Goal: Find specific fact: Find contact information

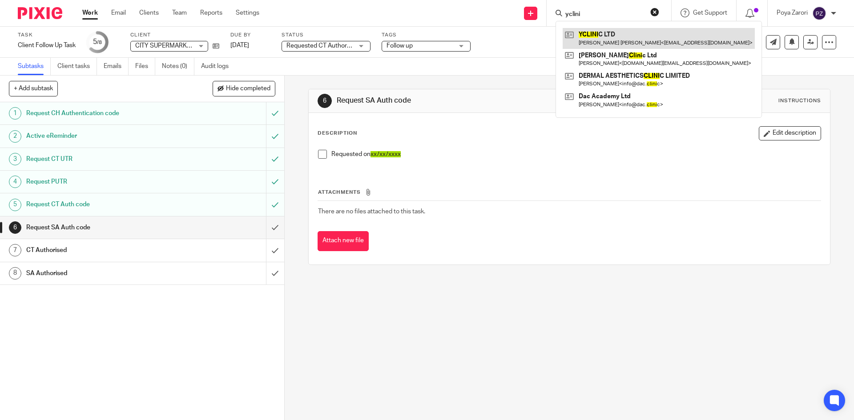
type input "yclini"
click at [591, 33] on link at bounding box center [658, 38] width 192 height 20
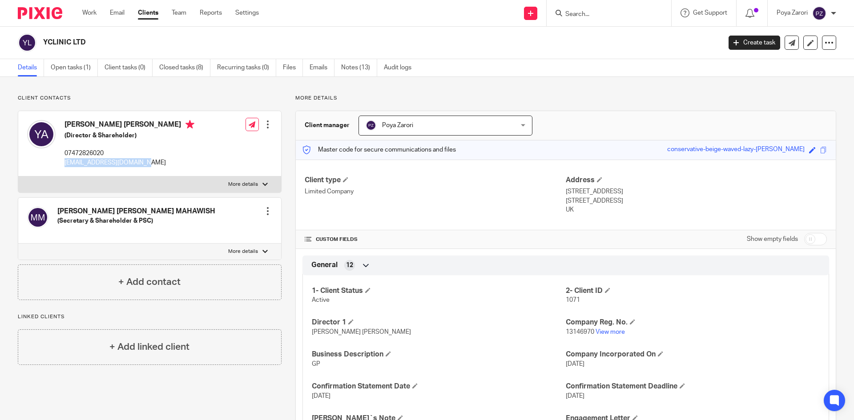
drag, startPoint x: 136, startPoint y: 162, endPoint x: 64, endPoint y: 162, distance: 72.5
click at [64, 162] on div "Yasir Amer Yasir Al-Athari (Director & Shareholder) 07472826020 yasir.alathari@…" at bounding box center [110, 144] width 167 height 56
copy p "[EMAIL_ADDRESS][DOMAIN_NAME]"
drag, startPoint x: 90, startPoint y: 42, endPoint x: 42, endPoint y: 40, distance: 47.6
click at [42, 40] on div "YCLINIC LTD" at bounding box center [366, 42] width 697 height 19
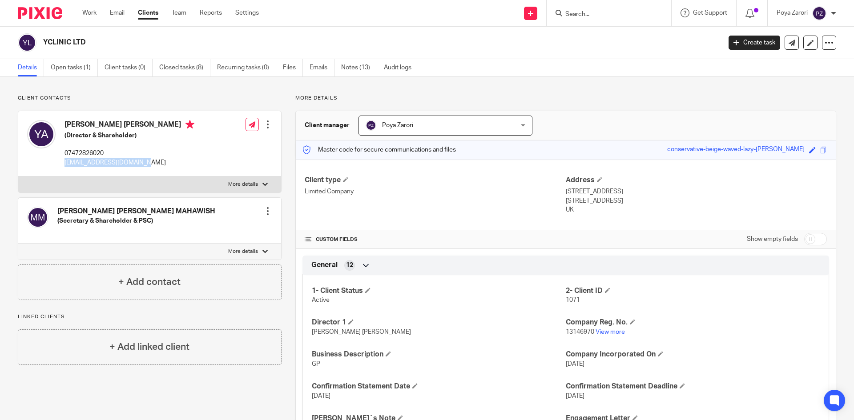
copy h2 "YCLINIC LTD"
click at [245, 30] on div "YCLINIC LTD Create task Update from Companies House Export data Merge Archive c…" at bounding box center [427, 43] width 854 height 32
click at [579, 16] on input "Search" at bounding box center [604, 15] width 80 height 8
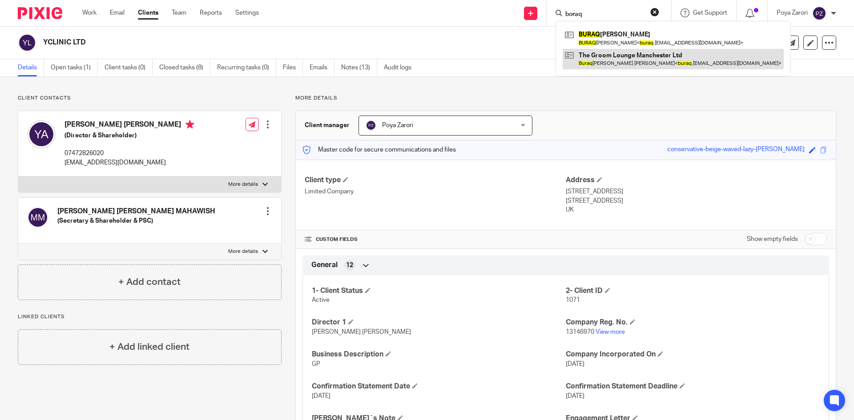
type input "boraq"
click at [635, 62] on link at bounding box center [672, 59] width 221 height 20
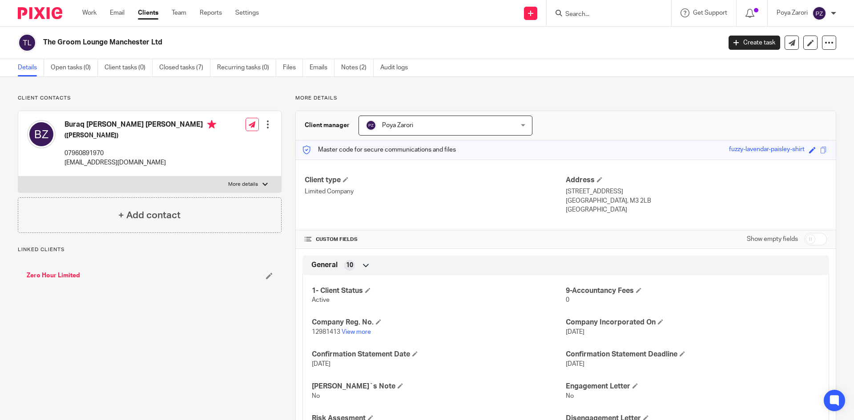
click at [94, 160] on p "[EMAIL_ADDRESS][DOMAIN_NAME]" at bounding box center [140, 162] width 152 height 9
drag, startPoint x: 0, startPoint y: 0, endPoint x: 94, endPoint y: 162, distance: 187.4
click at [94, 162] on p "[EMAIL_ADDRESS][DOMAIN_NAME]" at bounding box center [140, 162] width 152 height 9
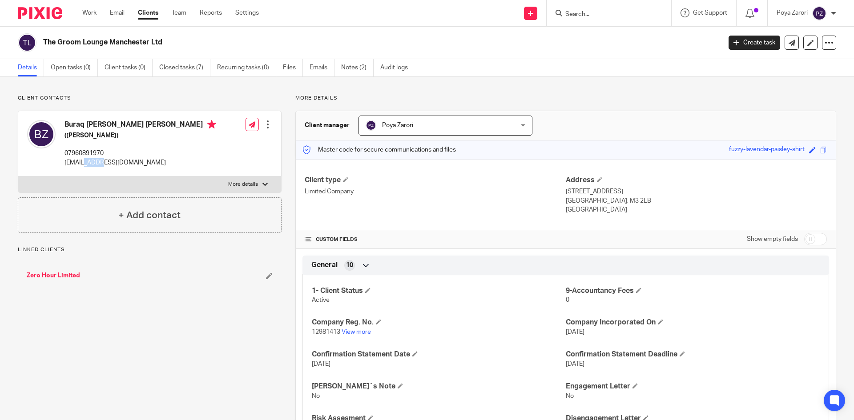
click at [94, 162] on p "[EMAIL_ADDRESS][DOMAIN_NAME]" at bounding box center [140, 162] width 152 height 9
copy div "[EMAIL_ADDRESS][DOMAIN_NAME]"
click at [582, 15] on input "Search" at bounding box center [604, 15] width 80 height 8
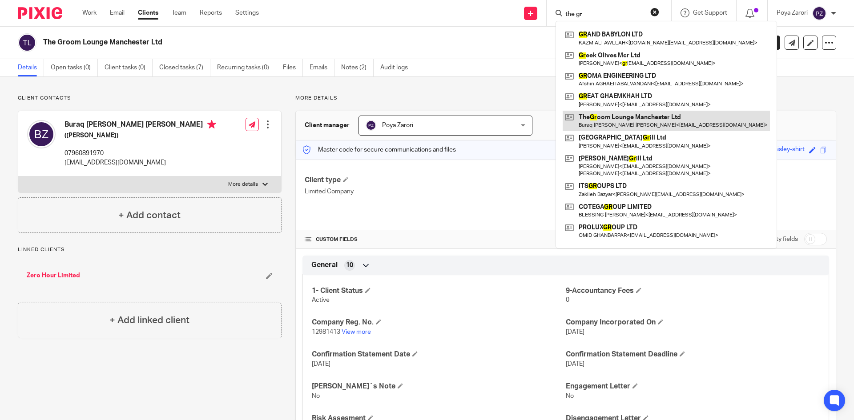
type input "the gr"
click at [598, 120] on link at bounding box center [665, 121] width 207 height 20
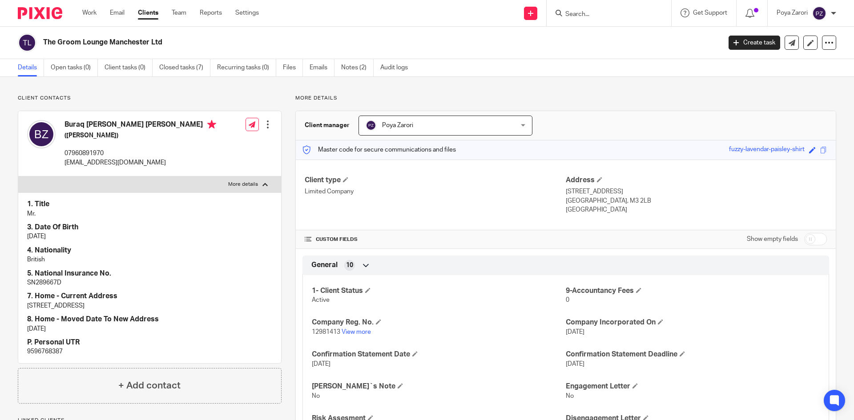
click at [44, 280] on p "SN289667D" at bounding box center [149, 282] width 245 height 9
click at [43, 280] on p "SN289667D" at bounding box center [149, 282] width 245 height 9
copy div "SN289667D"
click at [593, 20] on div at bounding box center [608, 13] width 124 height 26
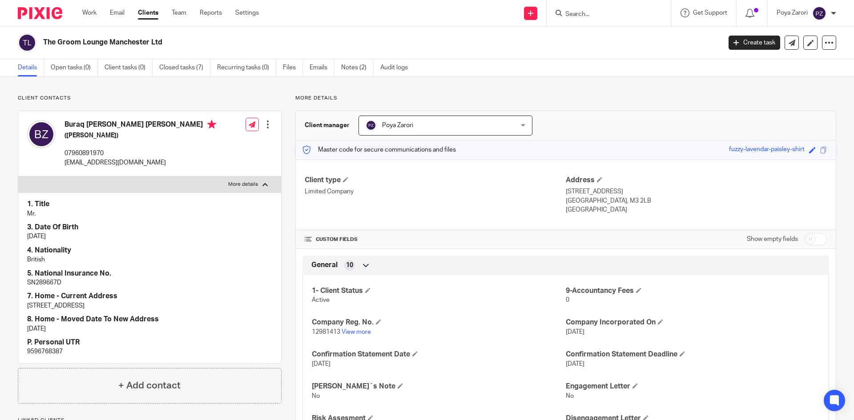
click at [592, 18] on input "Search" at bounding box center [604, 15] width 80 height 8
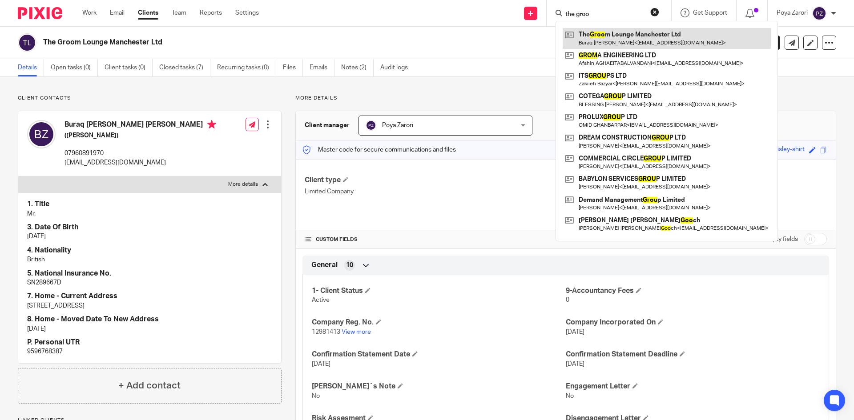
type input "the groo"
click at [607, 38] on link at bounding box center [666, 38] width 208 height 20
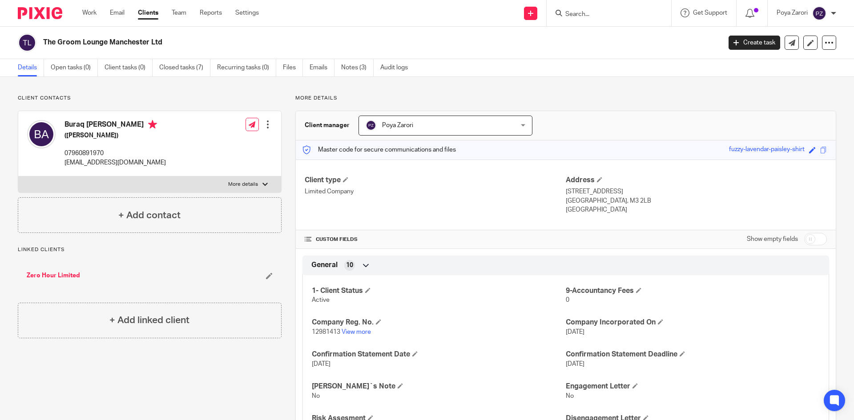
click at [87, 161] on p "[EMAIL_ADDRESS][DOMAIN_NAME]" at bounding box center [114, 162] width 101 height 9
click at [87, 161] on p "buraq.alz24@gmail.com" at bounding box center [114, 162] width 101 height 9
copy div "buraq.alz24@gmail.com"
click at [243, 181] on p "More details" at bounding box center [243, 184] width 30 height 7
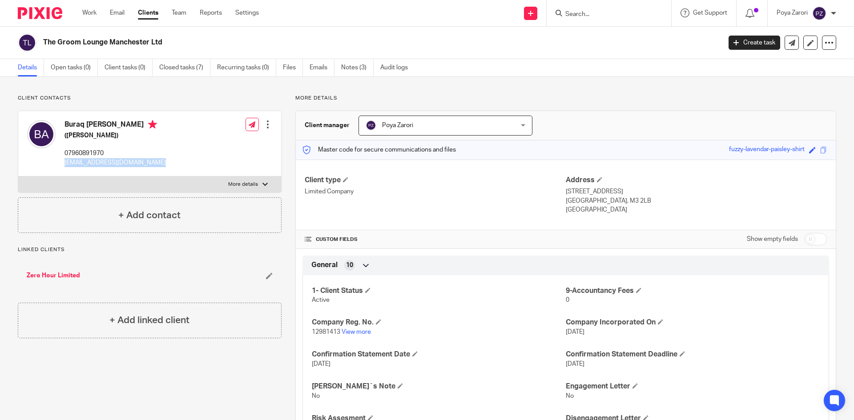
click at [18, 177] on input "More details" at bounding box center [18, 176] width 0 height 0
checkbox input "true"
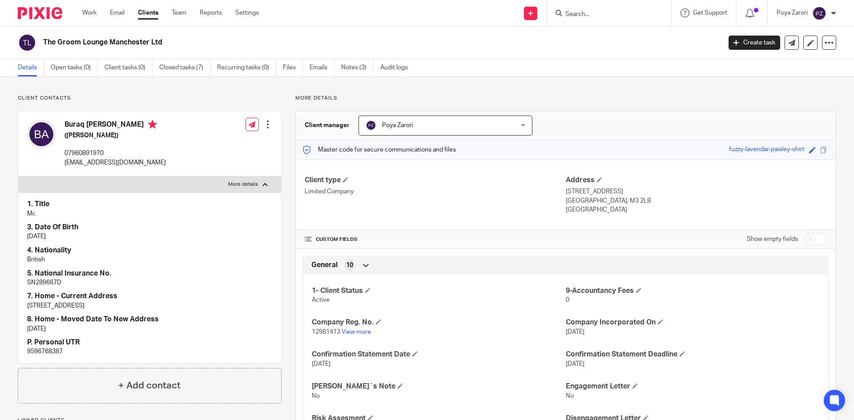
click at [42, 351] on p "9596768387" at bounding box center [149, 351] width 245 height 9
copy p "9596768387"
click at [581, 13] on input "Search" at bounding box center [604, 15] width 80 height 8
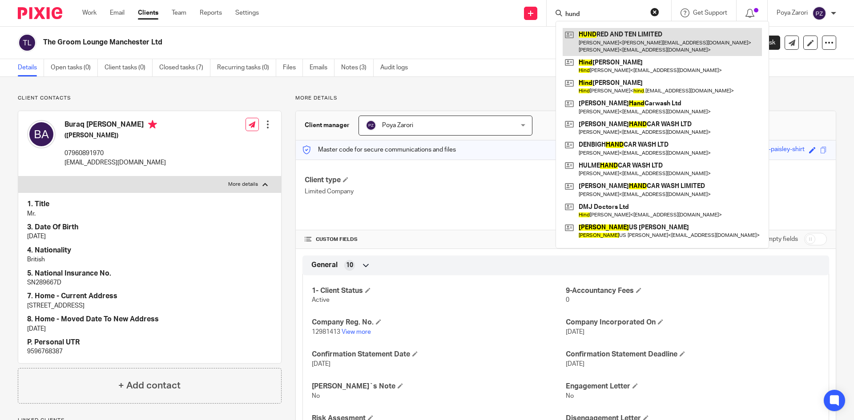
type input "hund"
click at [597, 35] on link at bounding box center [661, 42] width 199 height 28
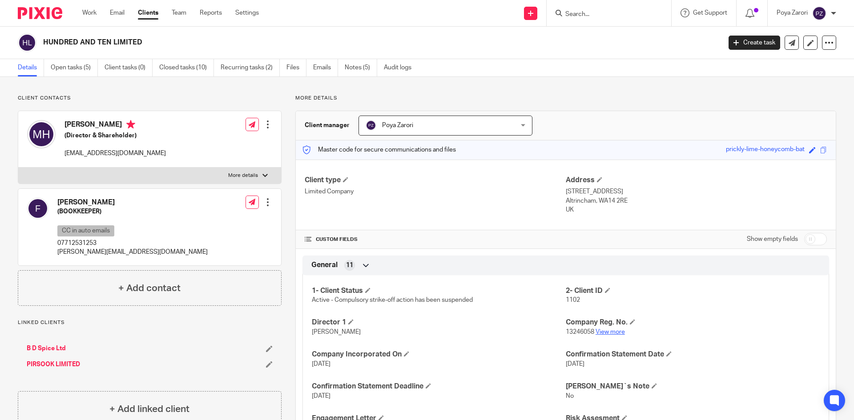
click at [602, 330] on link "View more" at bounding box center [609, 332] width 29 height 6
